Goal: Task Accomplishment & Management: Manage account settings

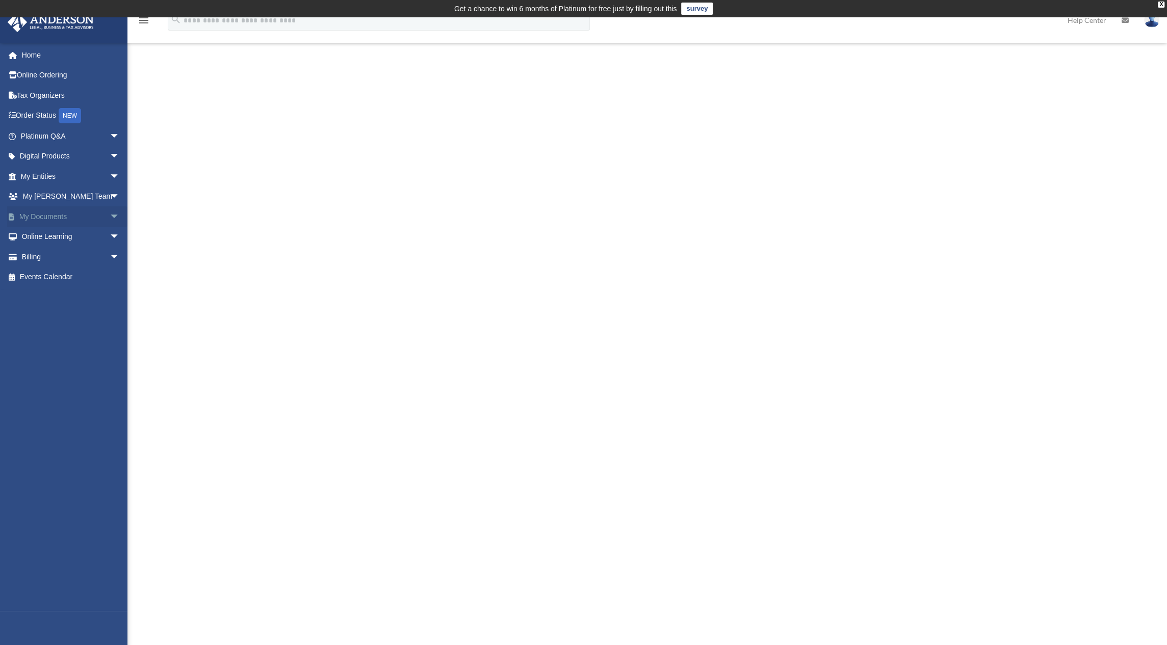
click at [41, 216] on link "My Documents arrow_drop_down" at bounding box center [71, 216] width 128 height 20
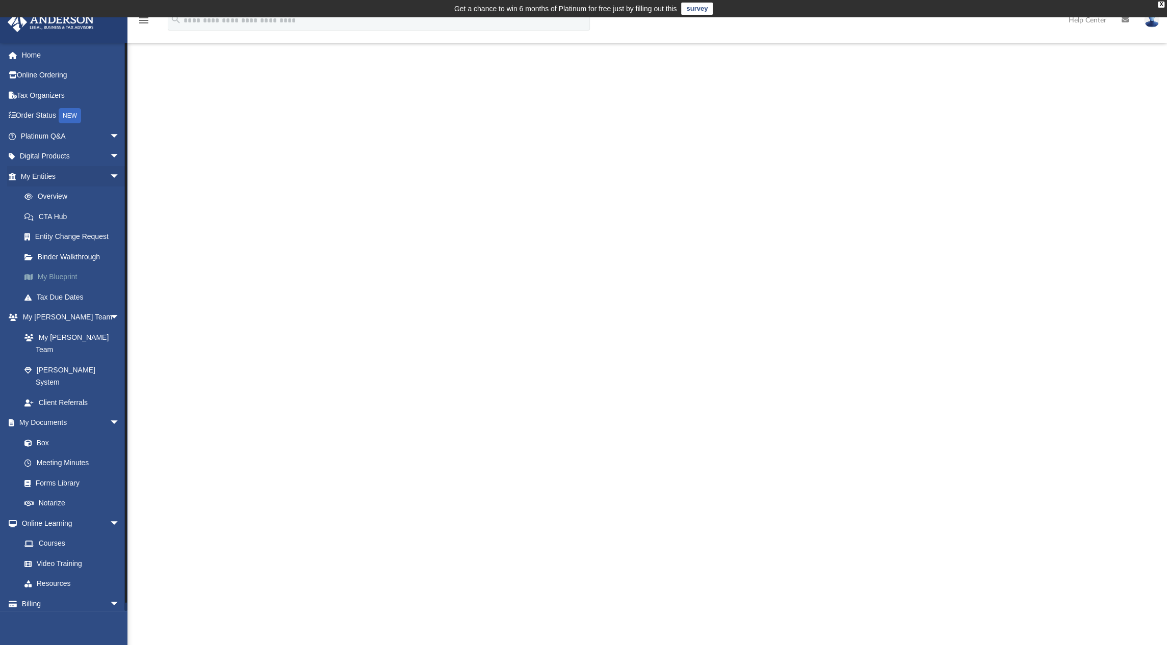
scroll to position [224, 927]
click at [1081, 216] on li "New Folder" at bounding box center [1081, 214] width 33 height 11
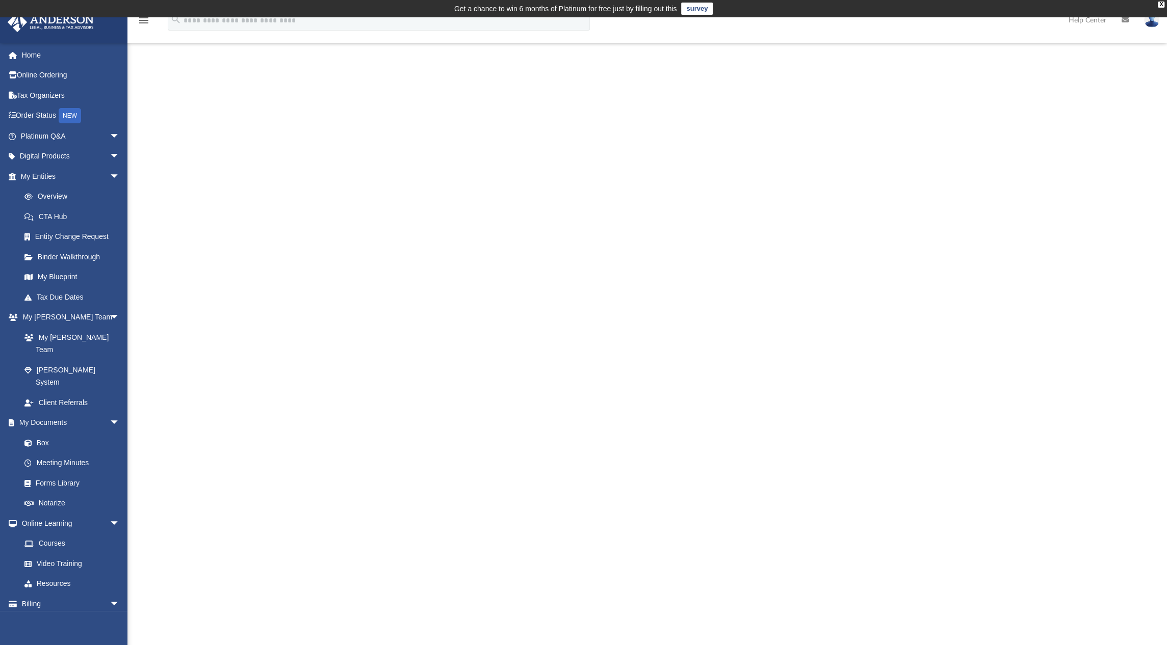
type input "**********"
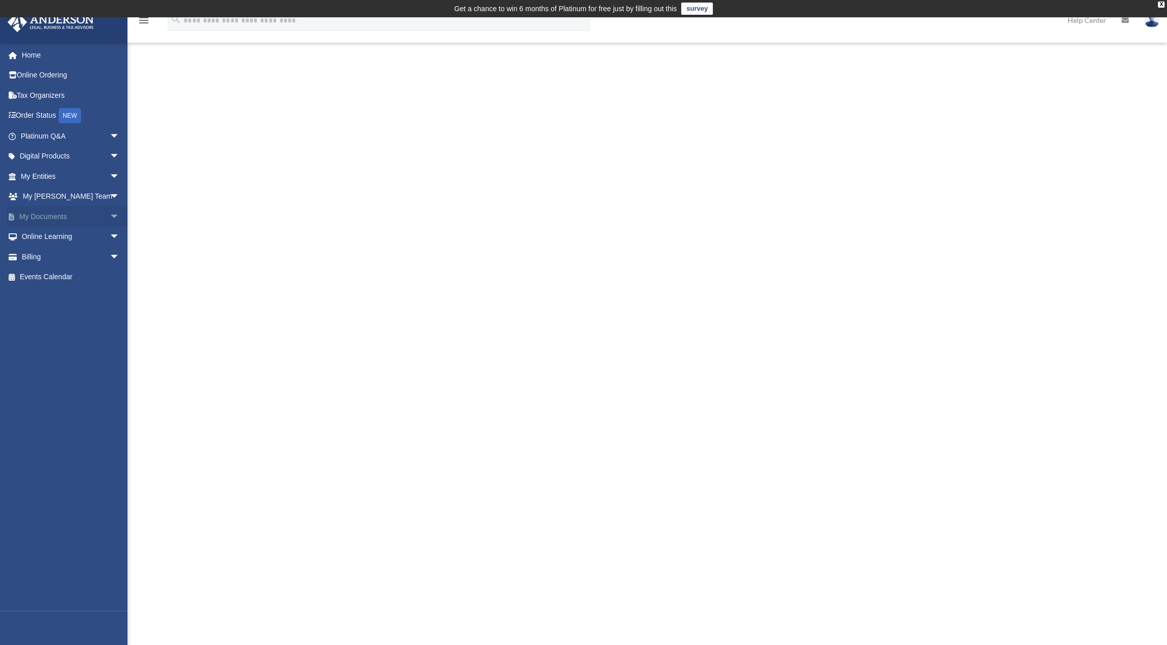
click at [74, 216] on link "My Documents arrow_drop_down" at bounding box center [71, 216] width 128 height 20
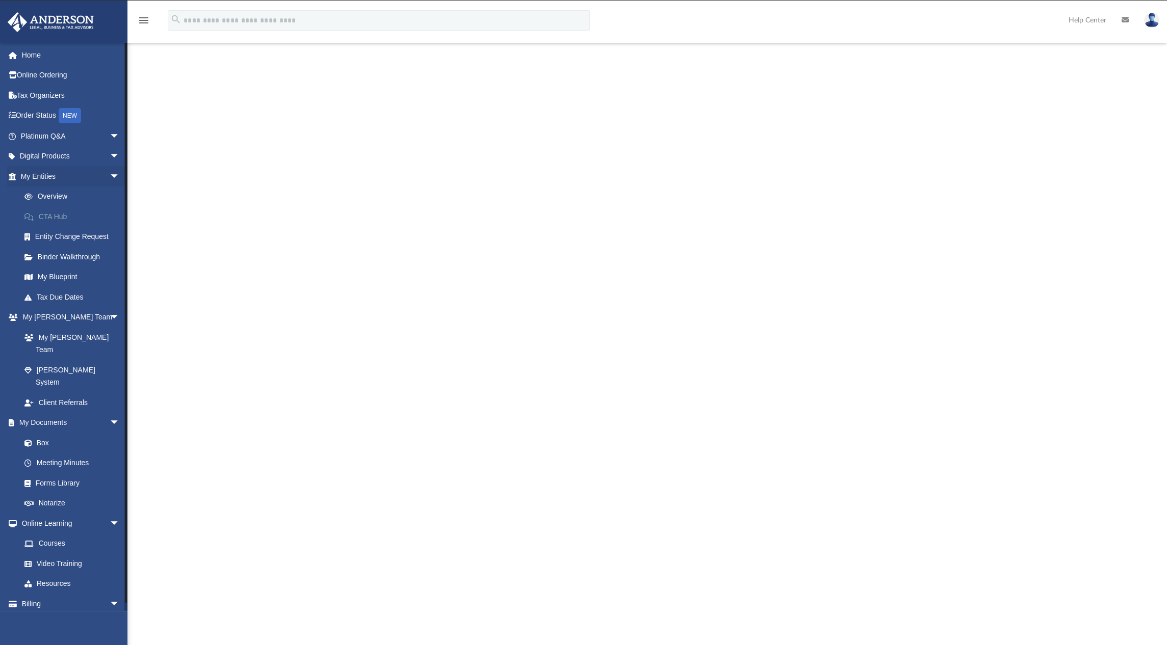
scroll to position [224, 927]
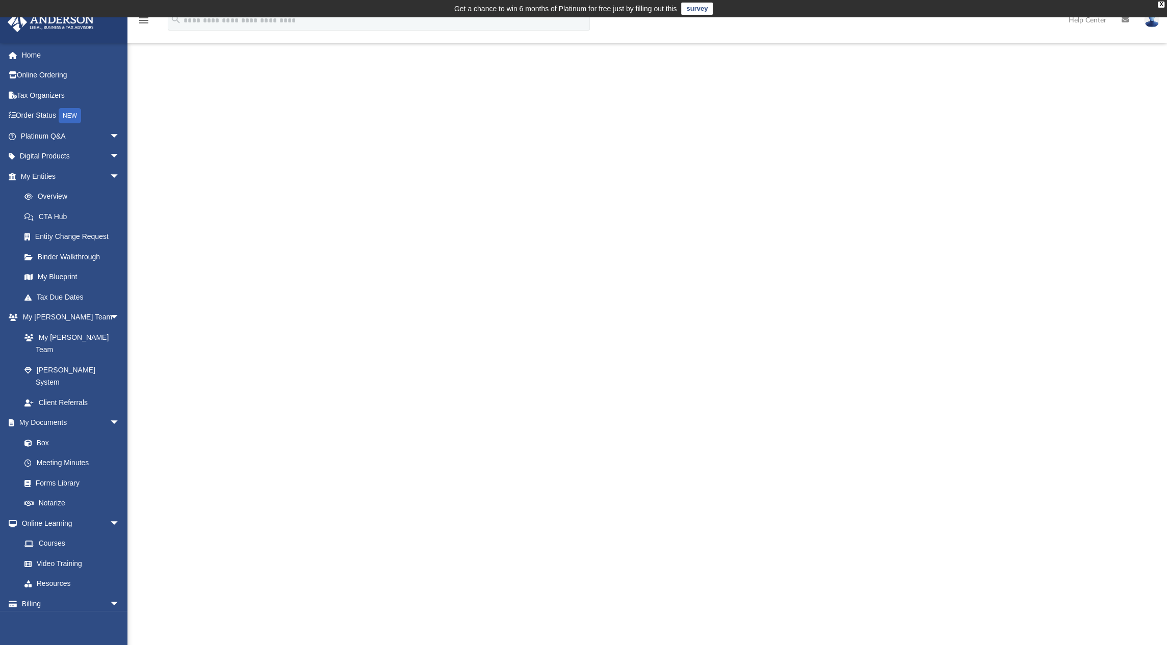
click at [1074, 198] on li "Upload" at bounding box center [1081, 199] width 33 height 11
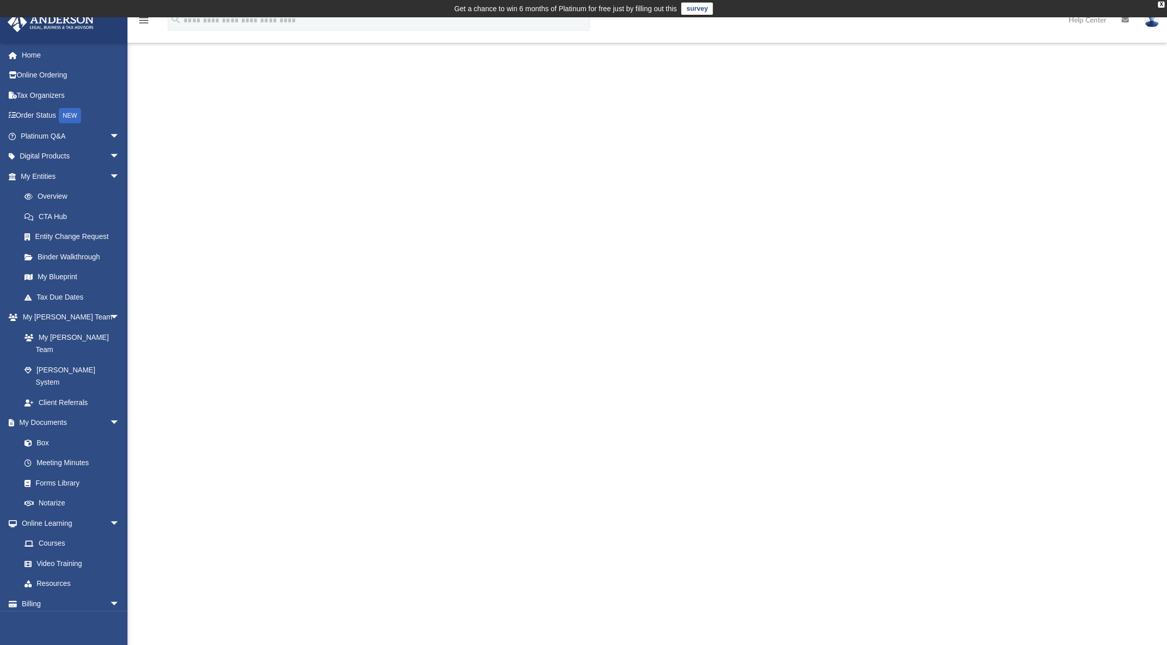
scroll to position [251, 927]
click at [0, 0] on input "Browse your device" at bounding box center [0, 0] width 0 height 0
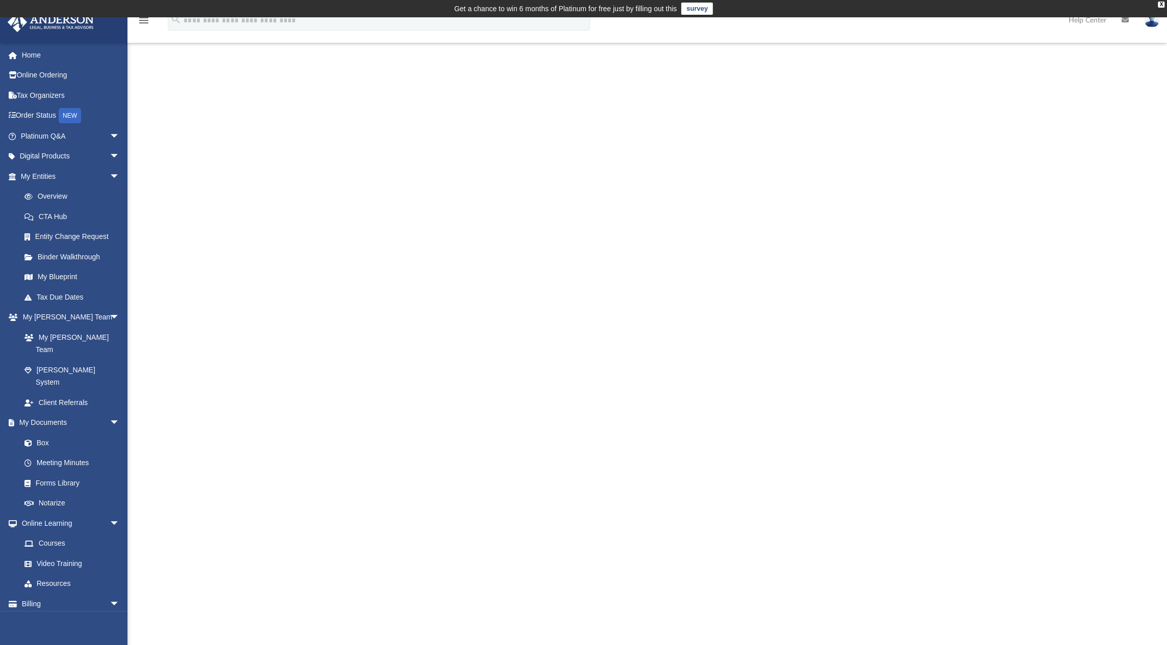
scroll to position [224, 927]
